Goal: Check status: Check status

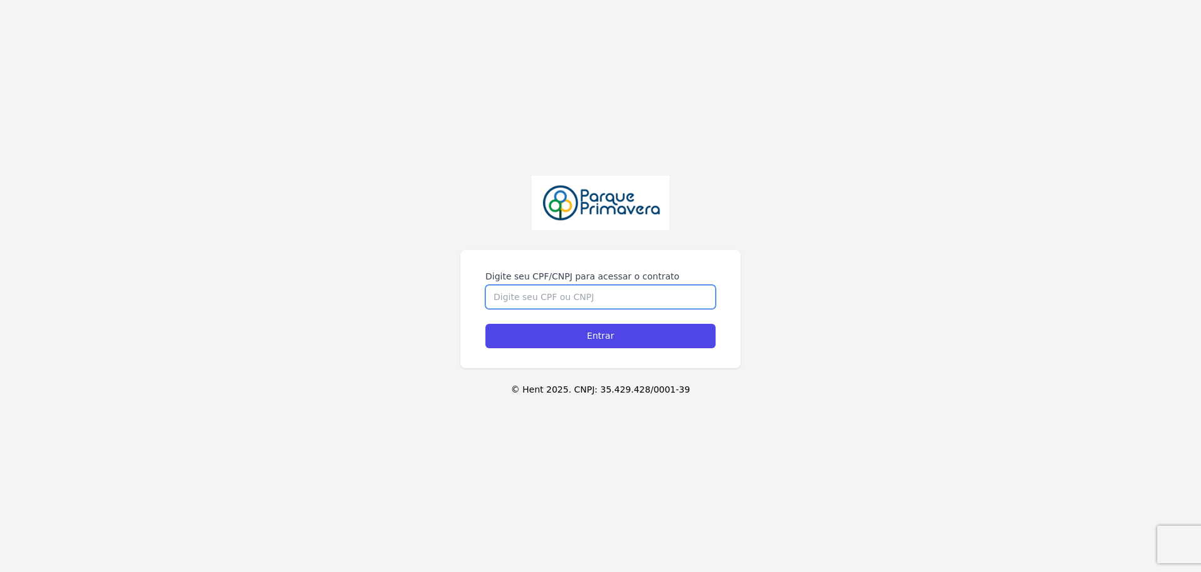
click at [602, 266] on div "Digite seu CPF/CNPJ para acessar o contrato Entrar" at bounding box center [600, 309] width 280 height 118
click at [592, 296] on input "Digite seu CPF/CNPJ para acessar o contrato" at bounding box center [600, 297] width 230 height 24
type input "08137525157"
click at [485, 324] on input "Entrar" at bounding box center [600, 336] width 230 height 24
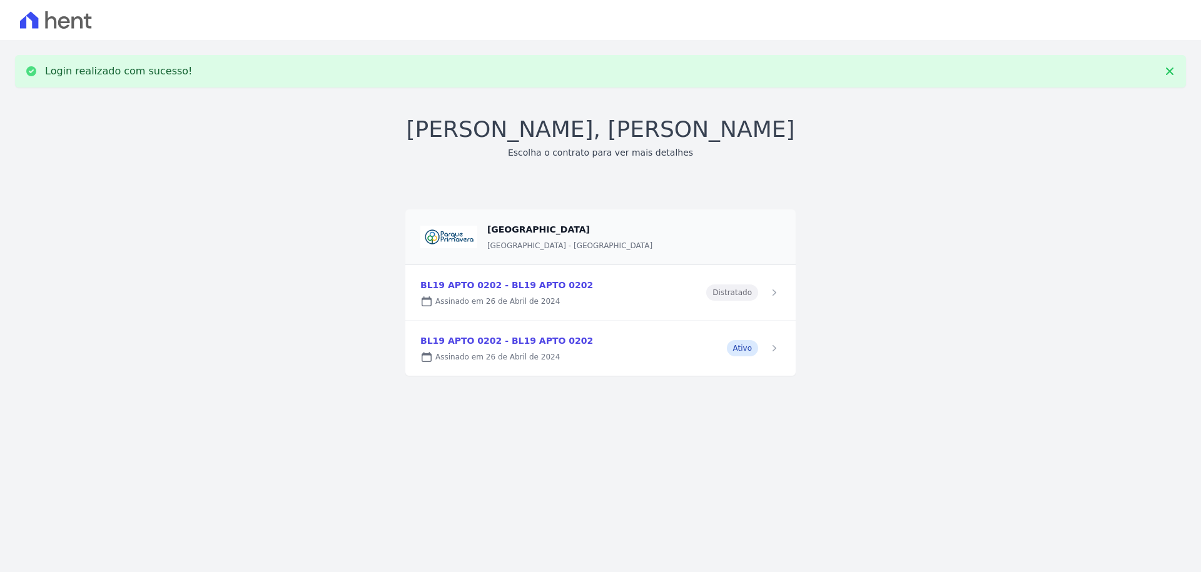
click at [743, 347] on link at bounding box center [600, 348] width 390 height 55
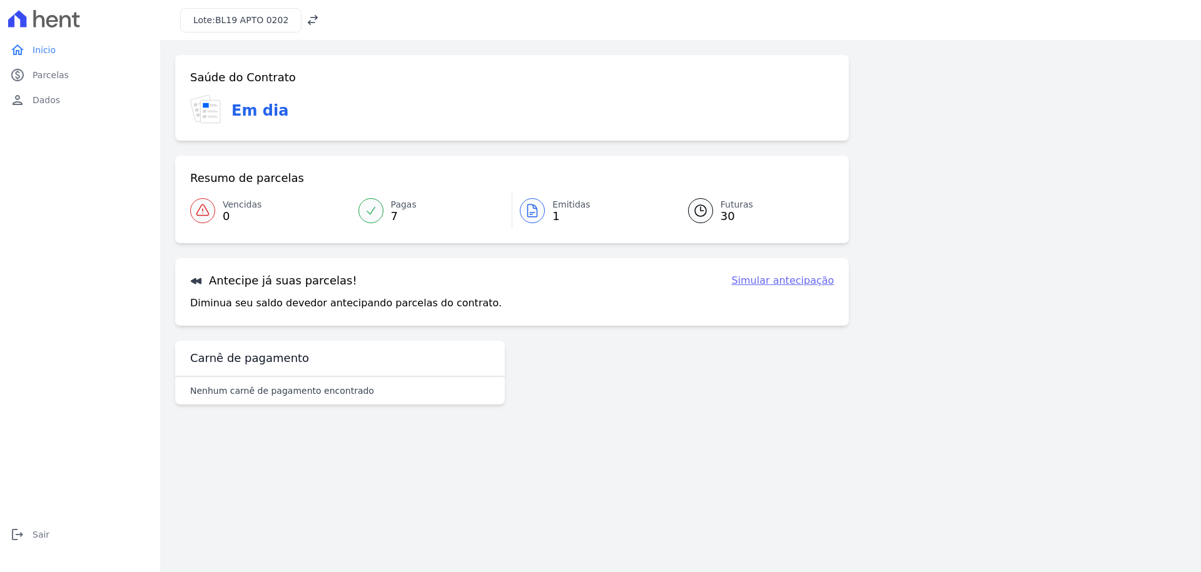
drag, startPoint x: 92, startPoint y: 134, endPoint x: 709, endPoint y: 399, distance: 671.5
click at [710, 398] on div "home Início home Início paid Parcelas paid Parcelas person Dados person Dados l…" at bounding box center [600, 286] width 1201 height 572
click at [526, 210] on icon at bounding box center [532, 210] width 15 height 15
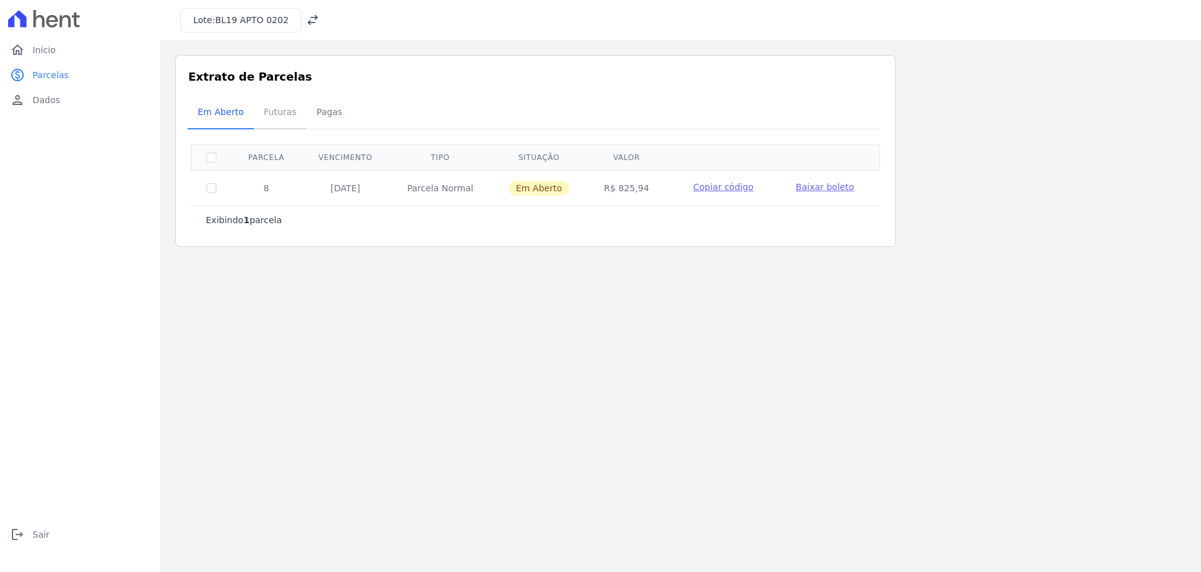
click at [268, 117] on span "Futuras" at bounding box center [280, 111] width 48 height 25
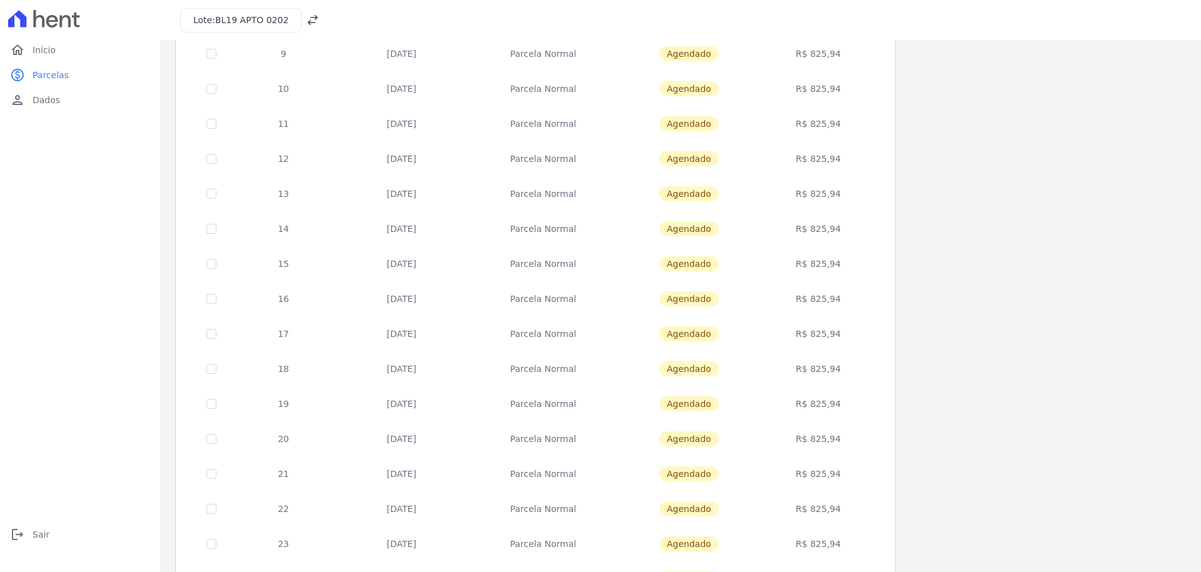
scroll to position [371, 0]
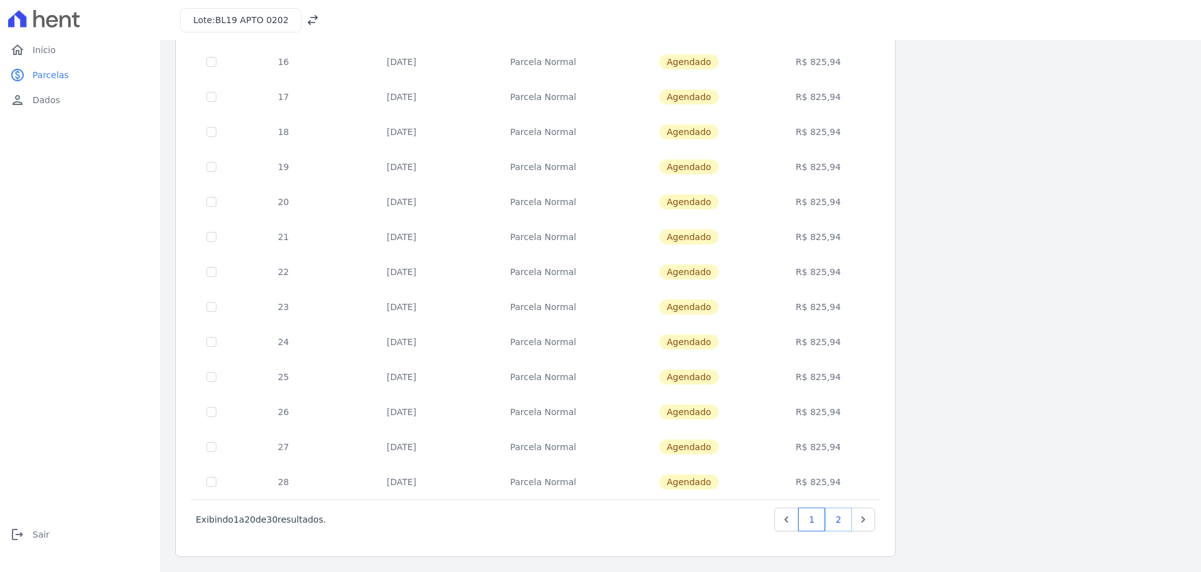
click at [835, 514] on link "2" at bounding box center [838, 520] width 27 height 24
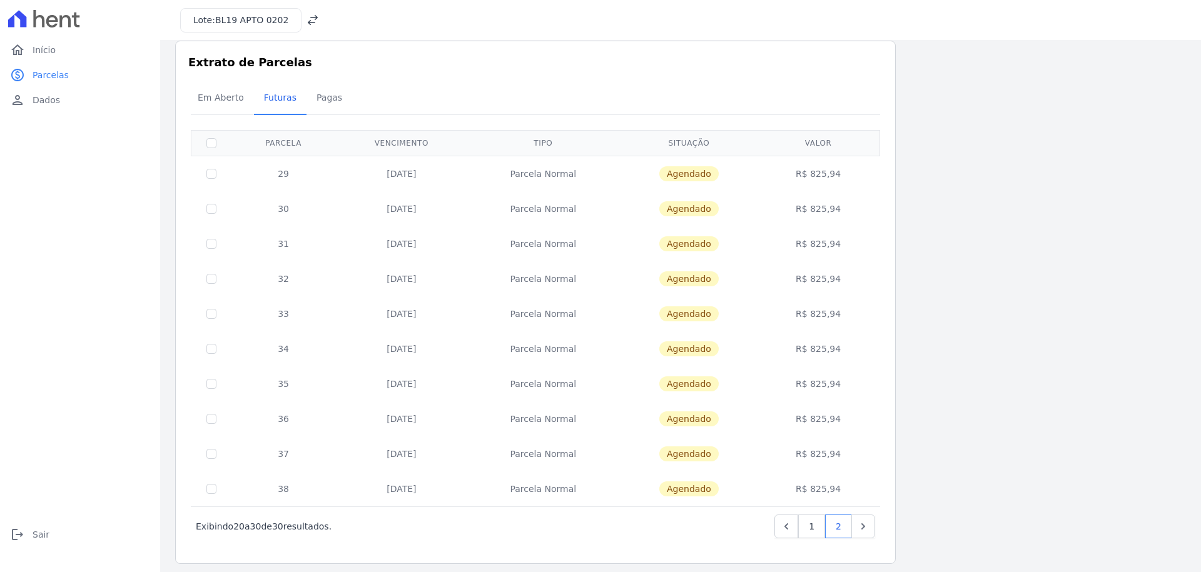
scroll to position [21, 0]
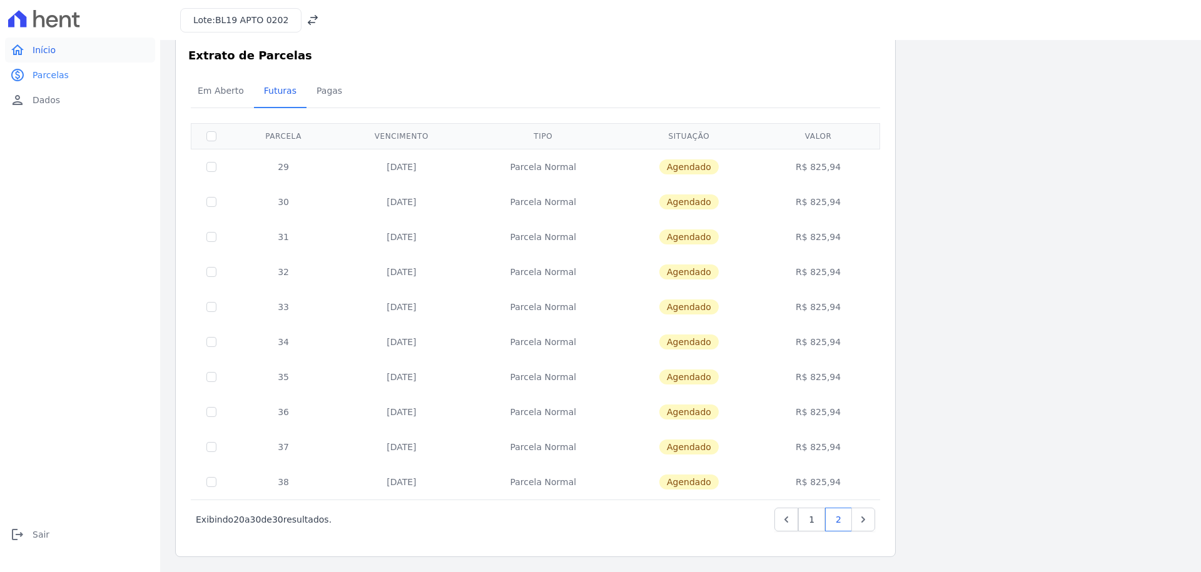
click at [58, 60] on link "home Início" at bounding box center [80, 50] width 150 height 25
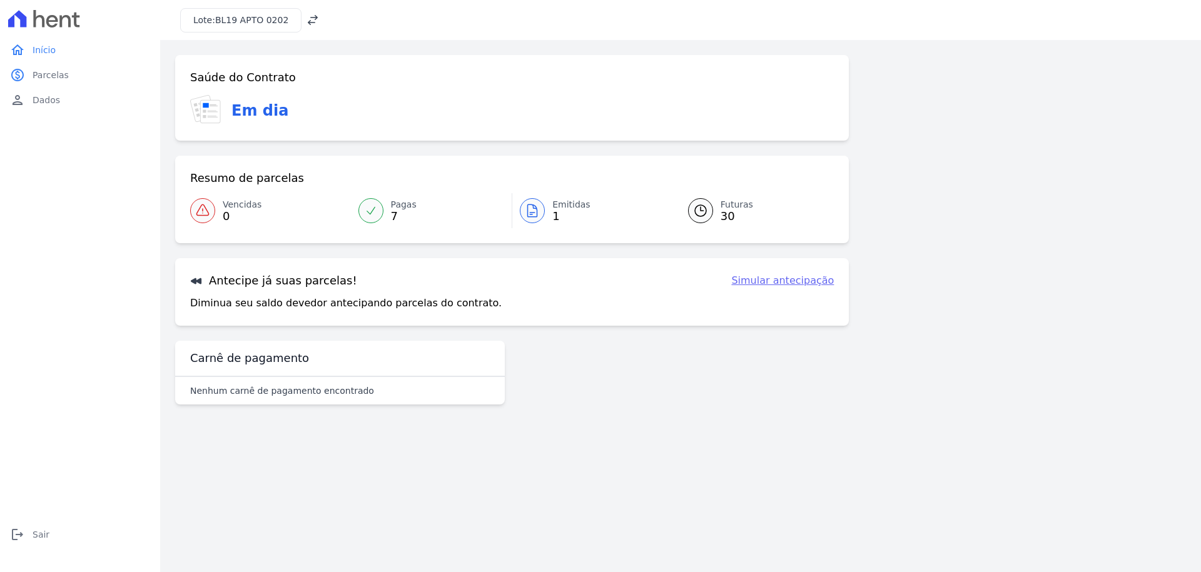
click at [57, 65] on link "paid Parcelas" at bounding box center [80, 75] width 150 height 25
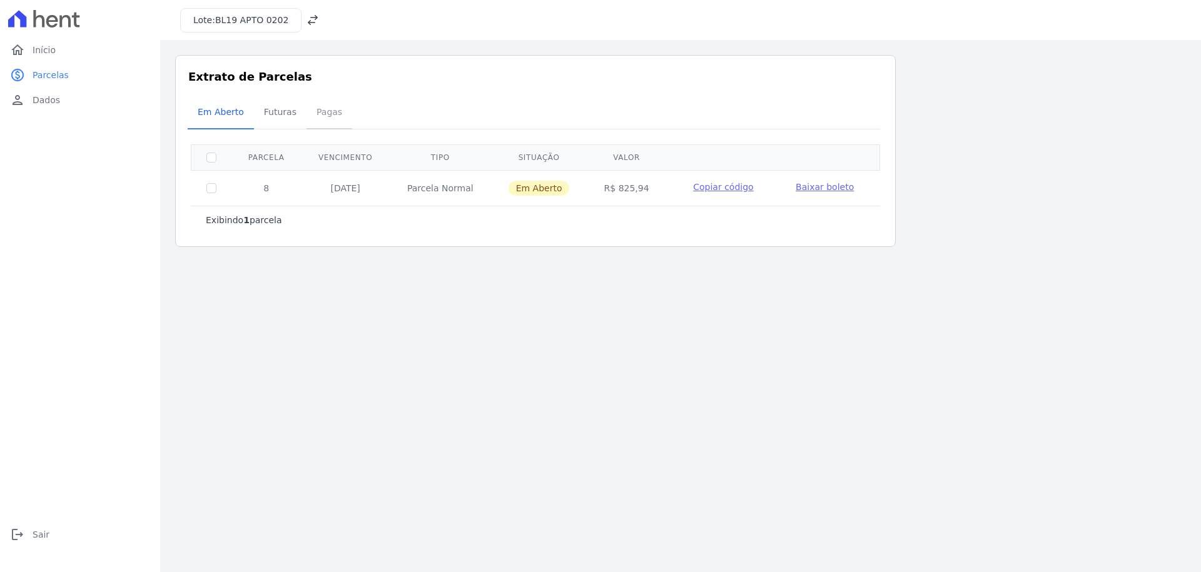
click at [326, 116] on span "Pagas" at bounding box center [329, 111] width 41 height 25
